Goal: Information Seeking & Learning: Learn about a topic

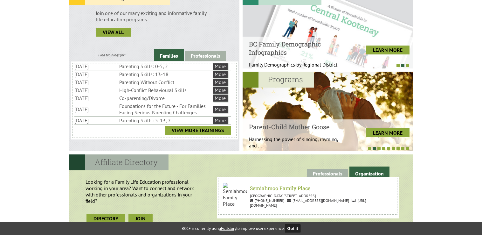
scroll to position [16, 0]
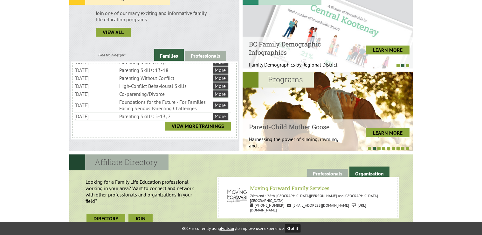
click at [203, 50] on div "Training Calendar Join one of our many exciting and informative family life edu…" at bounding box center [154, 70] width 170 height 162
click at [201, 55] on link "Professionals" at bounding box center [205, 56] width 41 height 10
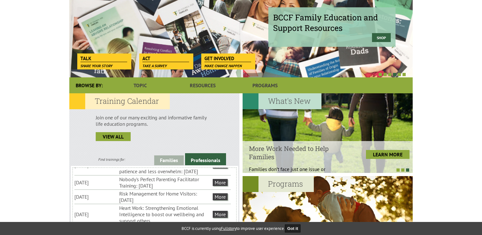
scroll to position [0, 0]
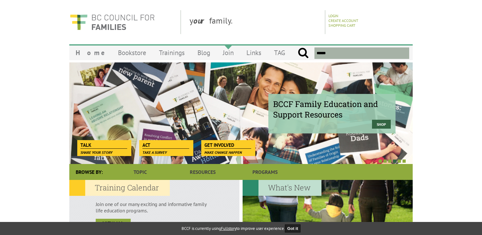
click at [225, 53] on link "Join" at bounding box center [228, 52] width 24 height 15
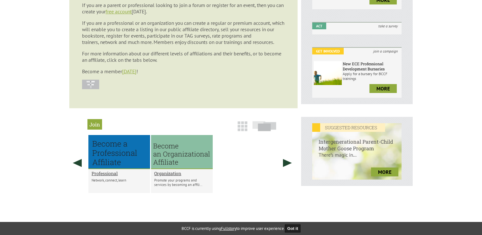
scroll to position [269, 0]
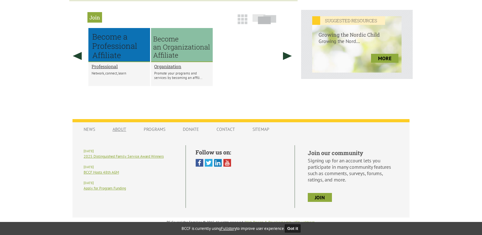
click at [118, 131] on link "About" at bounding box center [119, 129] width 26 height 12
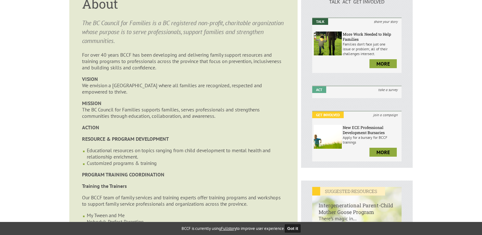
scroll to position [191, 0]
